Goal: Communication & Community: Answer question/provide support

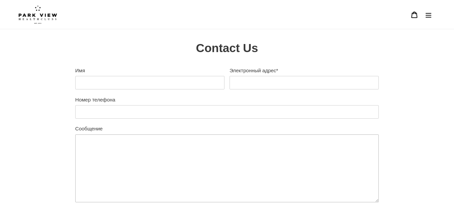
click at [93, 148] on textarea "Сообщение" at bounding box center [226, 168] width 303 height 68
paste textarea "Hi, I represent an SEO company that specializes in getting you AI citations and…"
type textarea "Hi, I represent an SEO company that specializes in getting you AI citations and…"
click at [128, 154] on textarea "Message" at bounding box center [226, 168] width 303 height 68
paste textarea "Hi, I represent an SEO company that specializes in getting you AI citations and…"
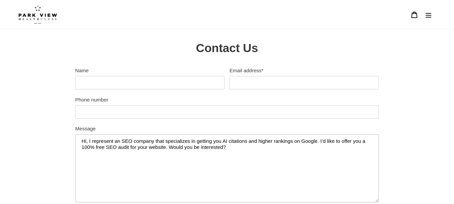
type textarea "Hi, I represent an SEO company that specializes in getting you AI citations and…"
click at [120, 113] on input "Phone number" at bounding box center [226, 111] width 303 height 13
click at [128, 110] on input "Phone number" at bounding box center [226, 111] width 303 height 13
type input "3128780396"
type input "[PERSON_NAME]"
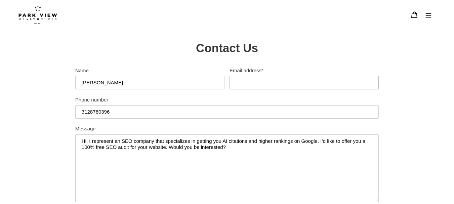
type input "[PERSON_NAME][EMAIL_ADDRESS][DOMAIN_NAME]"
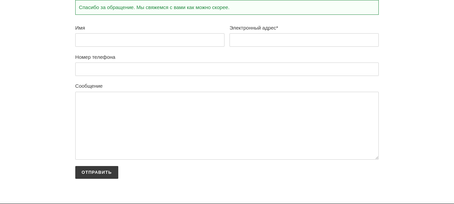
scroll to position [33, 0]
